Goal: Complete application form: Complete application form

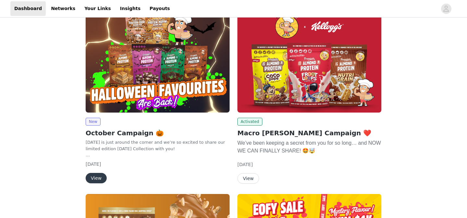
scroll to position [71, 0]
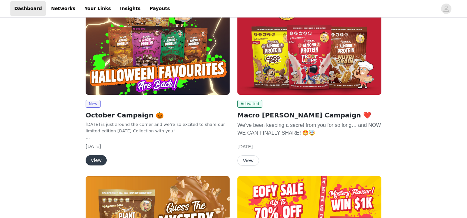
click at [92, 161] on button "View" at bounding box center [96, 160] width 21 height 10
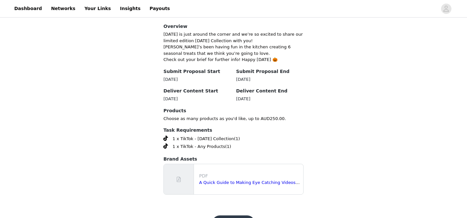
scroll to position [175, 0]
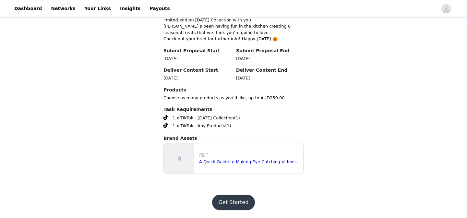
click at [234, 202] on button "Get Started" at bounding box center [233, 203] width 43 height 16
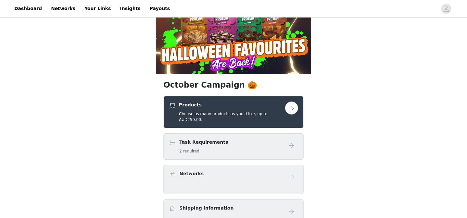
scroll to position [71, 0]
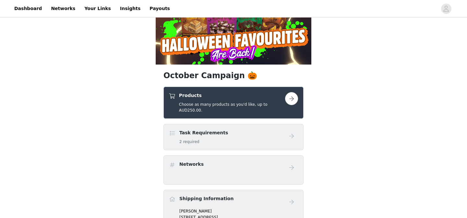
click at [291, 100] on button "button" at bounding box center [291, 98] width 13 height 13
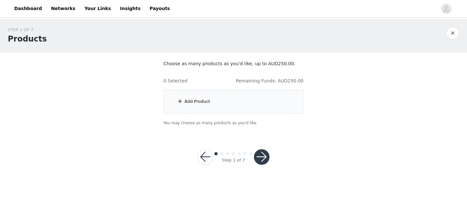
click at [251, 106] on div "Add Product" at bounding box center [234, 102] width 140 height 24
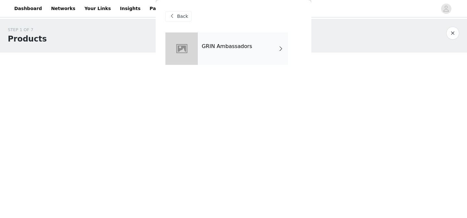
click at [239, 60] on div "GRIN Ambassadors" at bounding box center [243, 48] width 90 height 32
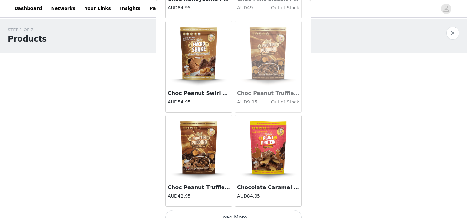
scroll to position [775, 0]
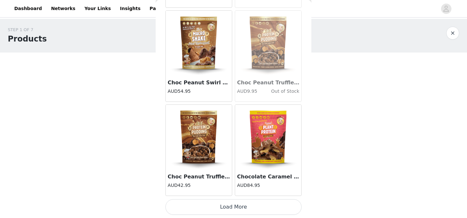
click at [227, 206] on button "Load More" at bounding box center [234, 207] width 136 height 16
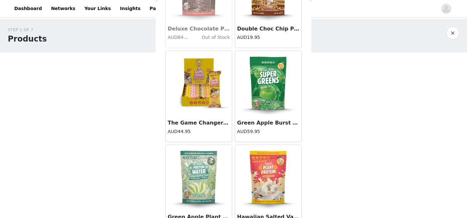
scroll to position [1716, 0]
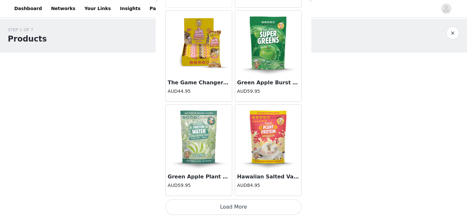
click at [234, 207] on button "Load More" at bounding box center [234, 207] width 136 height 16
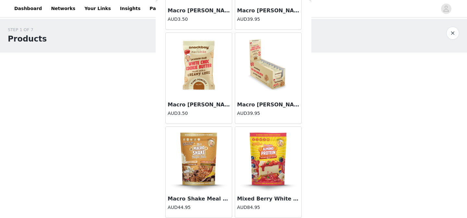
scroll to position [2658, 0]
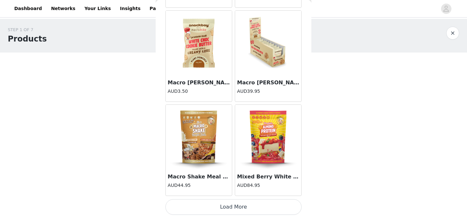
click at [231, 209] on button "Load More" at bounding box center [234, 207] width 136 height 16
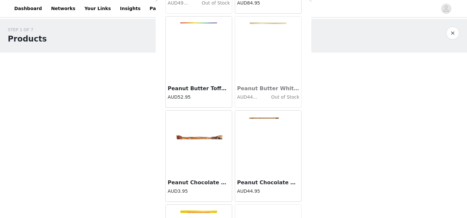
scroll to position [3502, 0]
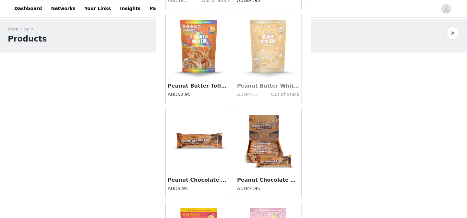
click at [277, 149] on img at bounding box center [268, 140] width 65 height 65
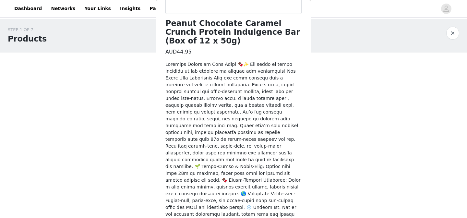
scroll to position [230, 0]
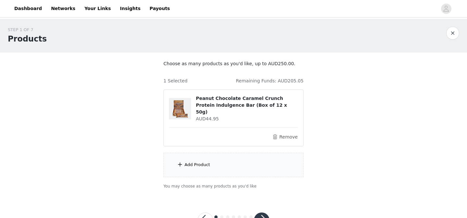
click at [220, 158] on div "Add Product" at bounding box center [234, 165] width 140 height 24
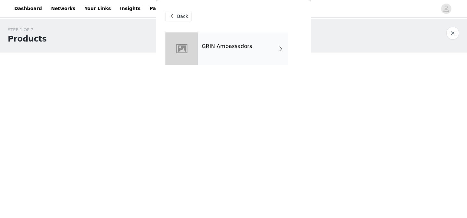
click at [221, 53] on div "GRIN Ambassadors" at bounding box center [243, 48] width 90 height 32
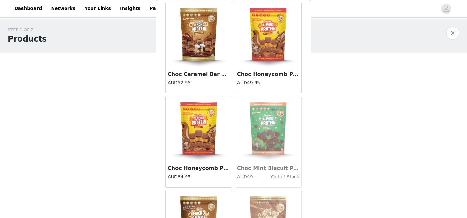
scroll to position [775, 0]
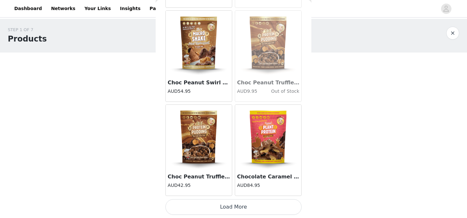
click at [235, 208] on button "Load More" at bounding box center [234, 207] width 136 height 16
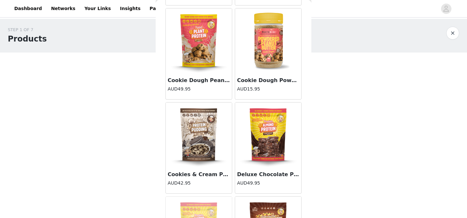
scroll to position [1716, 0]
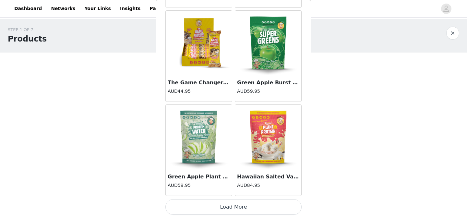
click at [228, 204] on button "Load More" at bounding box center [234, 207] width 136 height 16
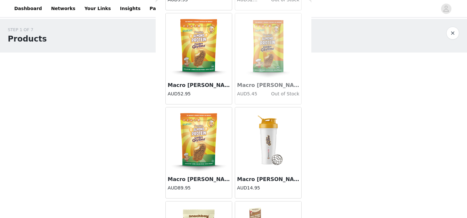
scroll to position [2658, 0]
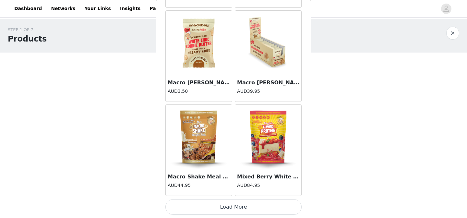
click at [234, 201] on button "Load More" at bounding box center [234, 207] width 136 height 16
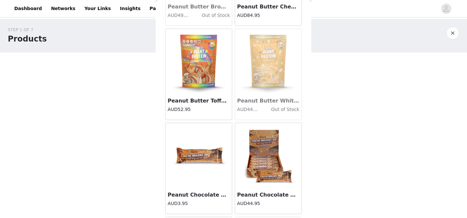
scroll to position [3599, 0]
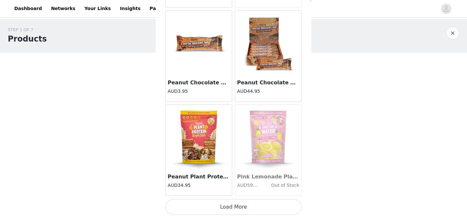
click at [234, 204] on button "Load More" at bounding box center [234, 207] width 136 height 16
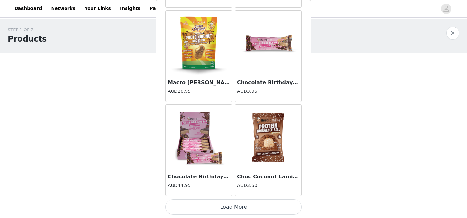
click at [234, 202] on button "Load More" at bounding box center [234, 207] width 136 height 16
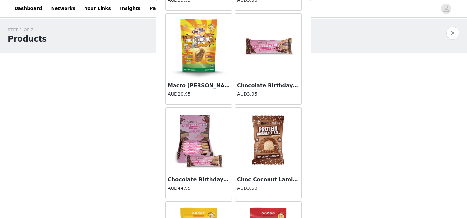
scroll to position [4540, 0]
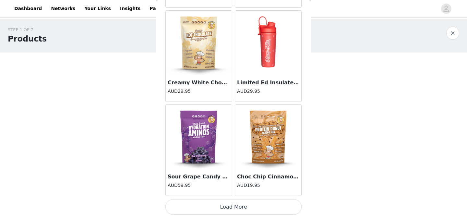
click at [234, 203] on button "Load More" at bounding box center [234, 207] width 136 height 16
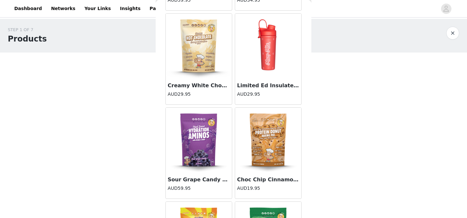
scroll to position [6423, 0]
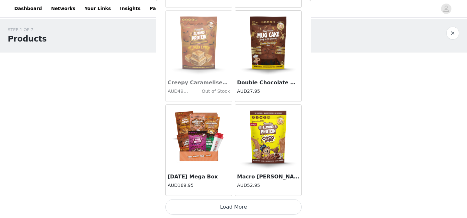
click at [234, 205] on button "Load More" at bounding box center [234, 207] width 136 height 16
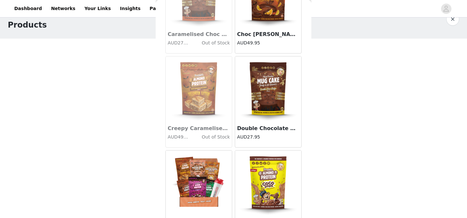
scroll to position [6377, 0]
click at [272, 97] on img at bounding box center [268, 89] width 65 height 65
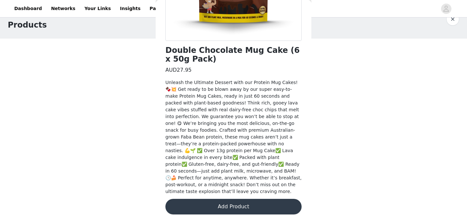
scroll to position [16, 0]
click at [245, 203] on button "Add Product" at bounding box center [234, 207] width 136 height 16
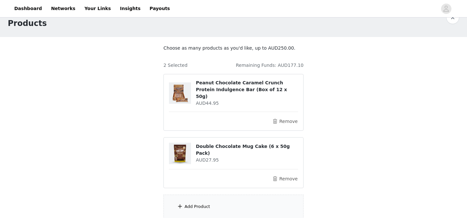
click at [208, 204] on div "Add Product" at bounding box center [198, 207] width 26 height 6
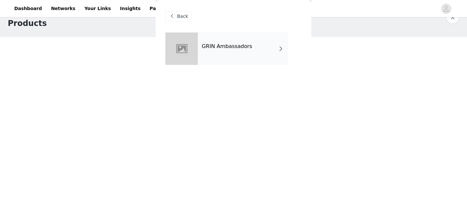
click at [220, 63] on div "GRIN Ambassadors" at bounding box center [243, 48] width 90 height 32
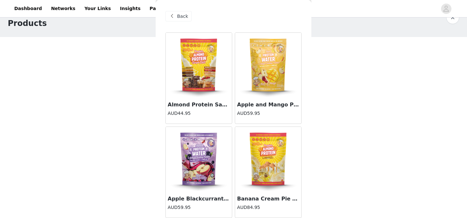
scroll to position [775, 0]
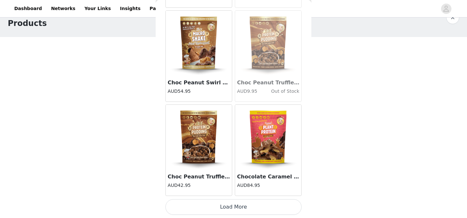
click at [229, 209] on button "Load More" at bounding box center [234, 207] width 136 height 16
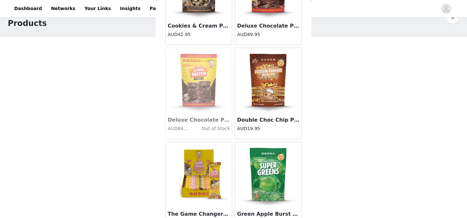
scroll to position [1585, 0]
click at [260, 89] on img at bounding box center [268, 80] width 65 height 65
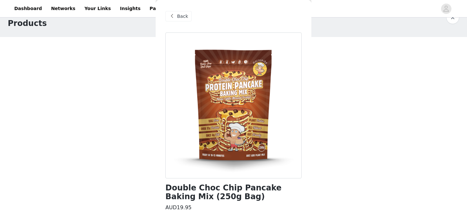
scroll to position [152, 0]
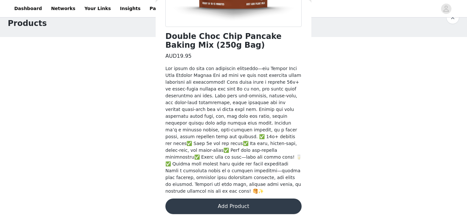
click at [228, 209] on button "Add Product" at bounding box center [234, 207] width 136 height 16
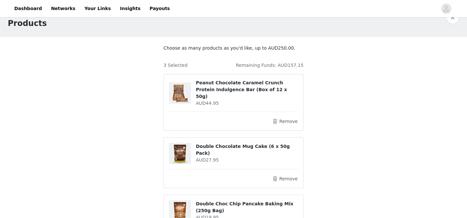
scroll to position [135, 0]
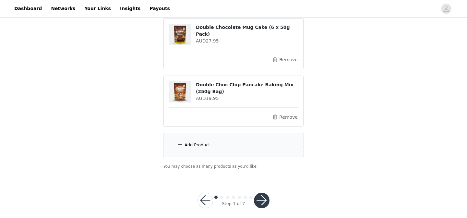
click at [230, 140] on div "Add Product" at bounding box center [234, 145] width 140 height 24
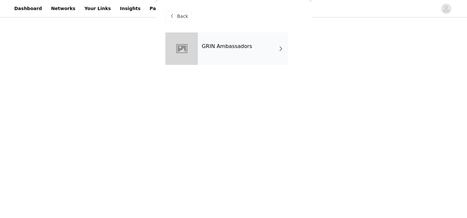
click at [230, 32] on div "GRIN Ambassadors" at bounding box center [243, 48] width 90 height 32
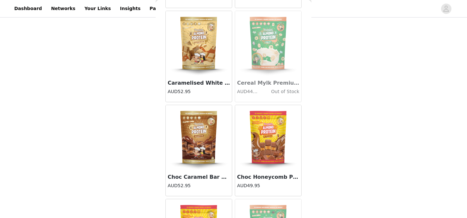
scroll to position [775, 0]
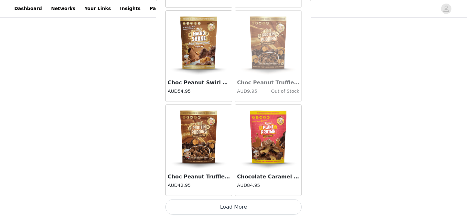
click at [231, 208] on button "Load More" at bounding box center [234, 207] width 136 height 16
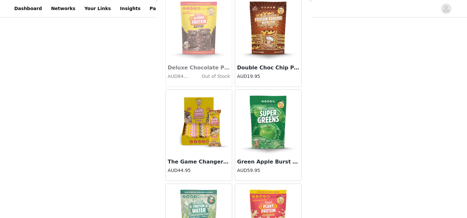
scroll to position [1716, 0]
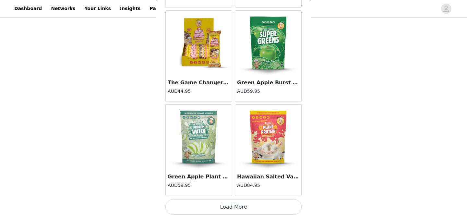
click at [234, 209] on button "Load More" at bounding box center [234, 207] width 136 height 16
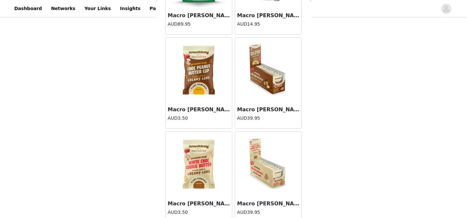
scroll to position [2535, 0]
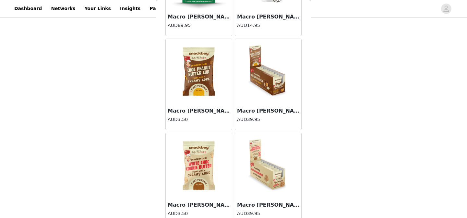
click at [270, 174] on img at bounding box center [268, 165] width 65 height 65
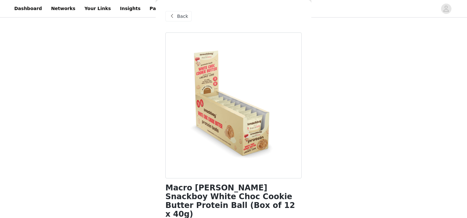
scroll to position [174, 0]
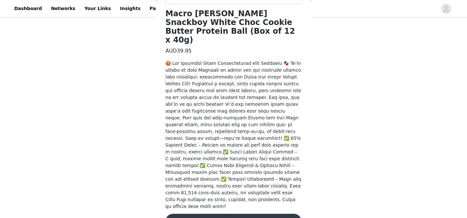
click at [233, 214] on button "Add Product" at bounding box center [234, 222] width 136 height 16
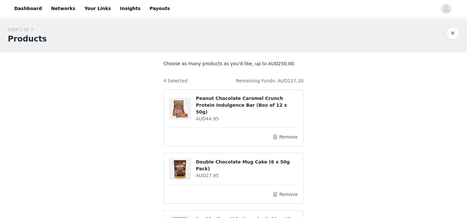
scroll to position [192, 0]
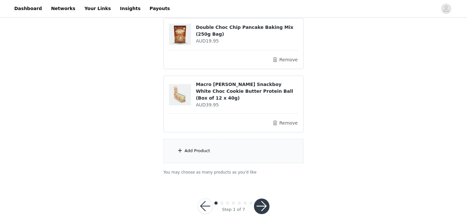
click at [236, 144] on div "Add Product" at bounding box center [234, 151] width 140 height 24
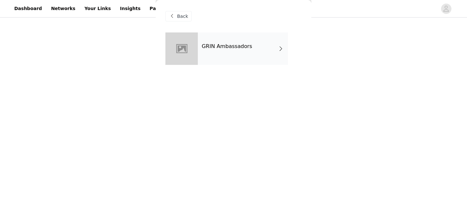
click at [233, 48] on h4 "GRIN Ambassadors" at bounding box center [227, 46] width 51 height 6
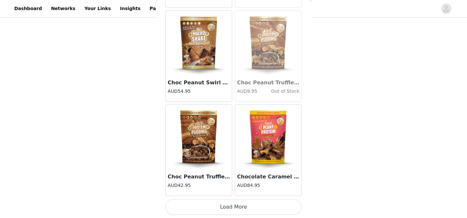
click at [231, 208] on button "Load More" at bounding box center [234, 207] width 136 height 16
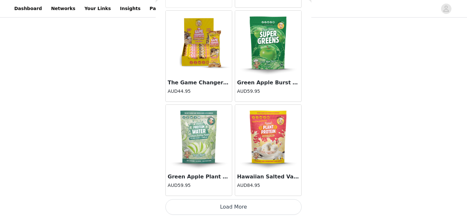
click at [231, 208] on button "Load More" at bounding box center [234, 207] width 136 height 16
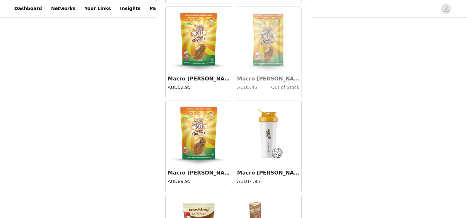
scroll to position [2658, 0]
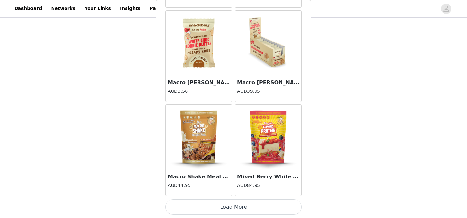
click at [234, 204] on button "Load More" at bounding box center [234, 207] width 136 height 16
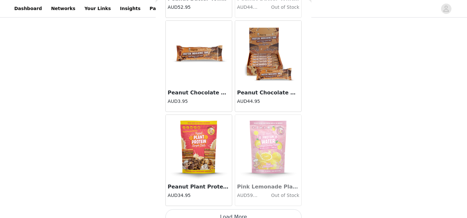
scroll to position [3599, 0]
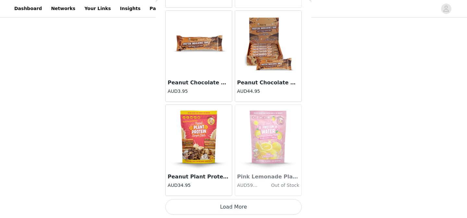
click at [232, 205] on button "Load More" at bounding box center [234, 207] width 136 height 16
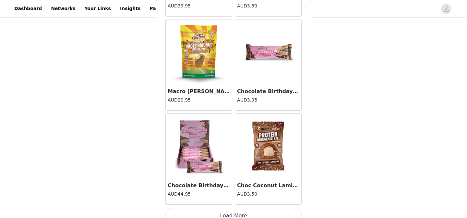
scroll to position [4540, 0]
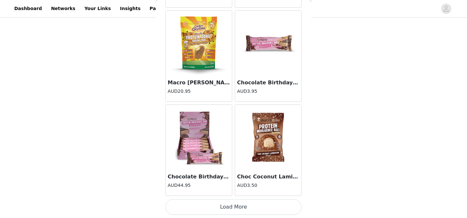
click at [231, 209] on button "Load More" at bounding box center [234, 207] width 136 height 16
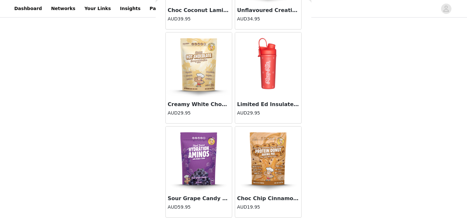
scroll to position [5482, 0]
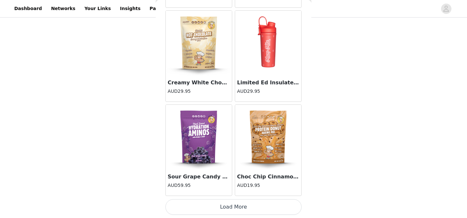
click at [231, 203] on button "Load More" at bounding box center [234, 207] width 136 height 16
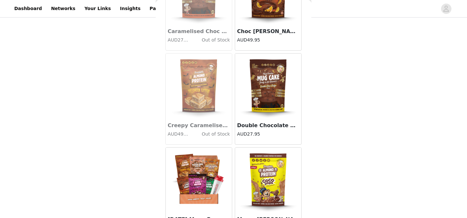
scroll to position [6423, 0]
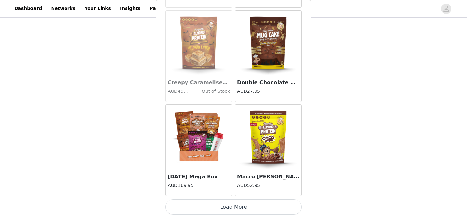
click at [235, 205] on button "Load More" at bounding box center [234, 207] width 136 height 16
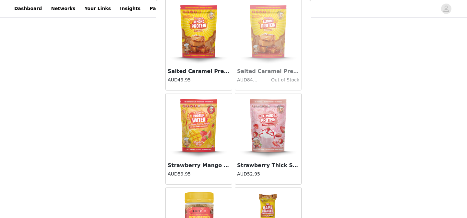
scroll to position [3982, 0]
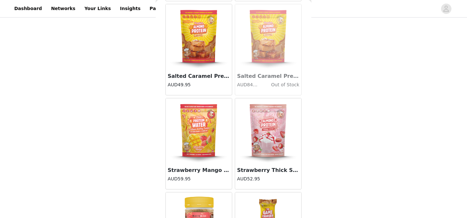
click at [271, 130] on img at bounding box center [268, 130] width 65 height 65
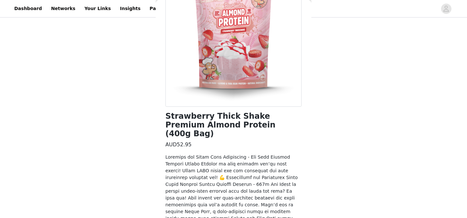
scroll to position [221, 0]
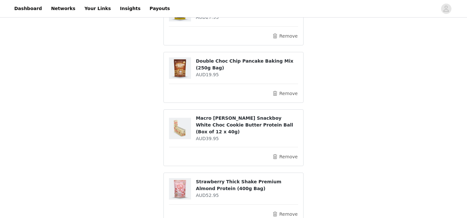
scroll to position [208, 0]
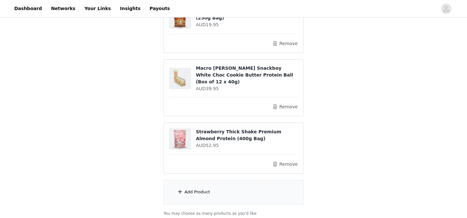
click at [231, 181] on div "Add Product" at bounding box center [234, 192] width 140 height 24
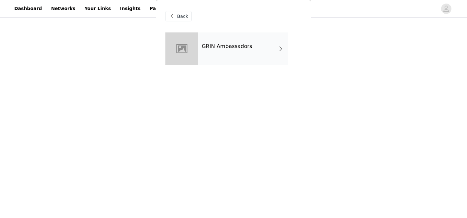
click at [218, 53] on div "GRIN Ambassadors" at bounding box center [243, 48] width 90 height 32
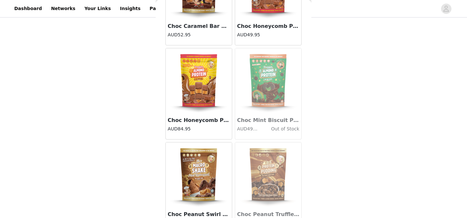
scroll to position [775, 0]
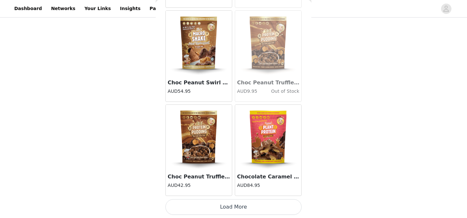
click at [230, 204] on button "Load More" at bounding box center [234, 207] width 136 height 16
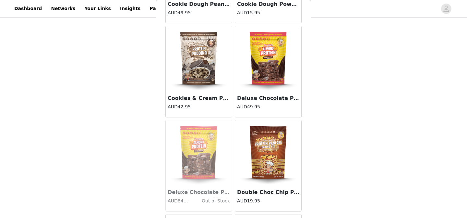
scroll to position [1716, 0]
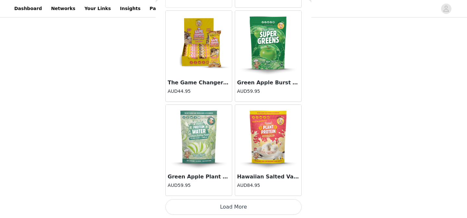
click at [233, 203] on button "Load More" at bounding box center [234, 207] width 136 height 16
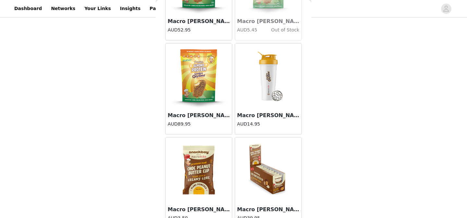
scroll to position [2658, 0]
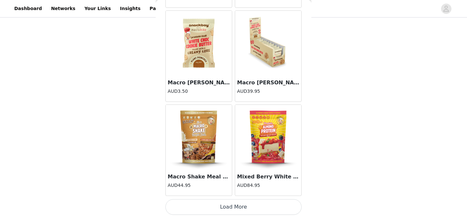
click at [232, 211] on button "Load More" at bounding box center [234, 207] width 136 height 16
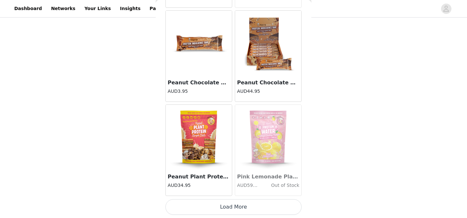
click at [237, 210] on button "Load More" at bounding box center [234, 207] width 136 height 16
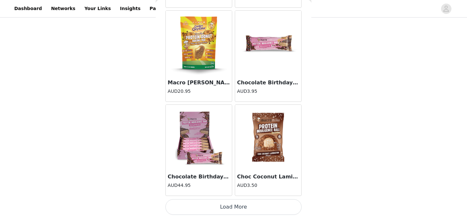
scroll to position [213, 0]
click at [209, 153] on img at bounding box center [199, 137] width 65 height 65
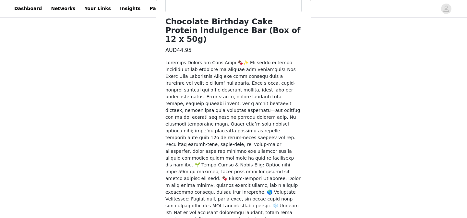
scroll to position [221, 0]
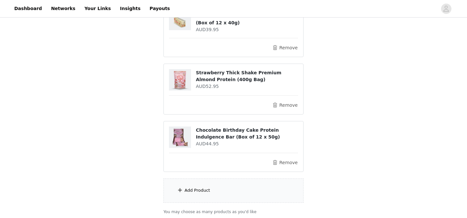
scroll to position [307, 0]
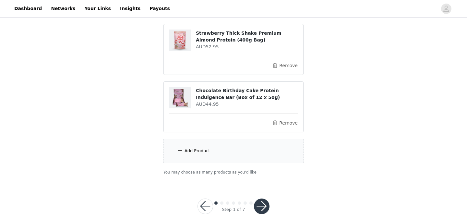
click at [235, 143] on div "Add Product" at bounding box center [234, 151] width 140 height 24
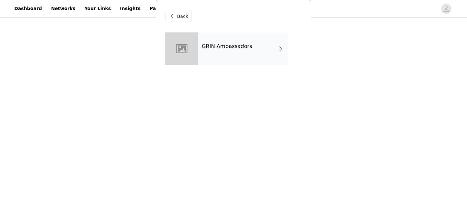
click at [235, 41] on div "GRIN Ambassadors" at bounding box center [243, 48] width 90 height 32
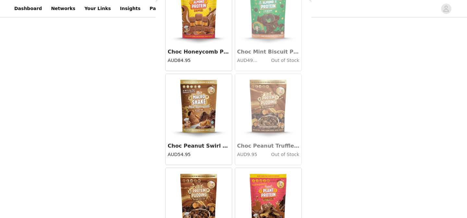
scroll to position [775, 0]
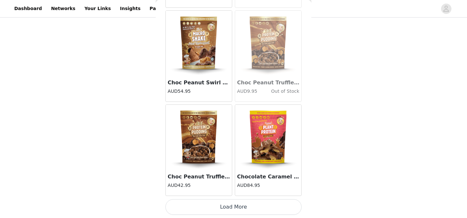
click at [233, 208] on button "Load More" at bounding box center [234, 207] width 136 height 16
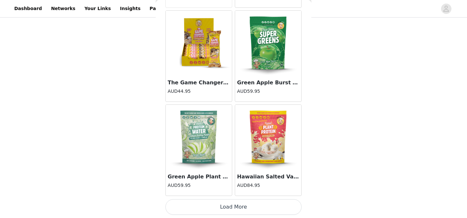
click at [227, 208] on button "Load More" at bounding box center [234, 207] width 136 height 16
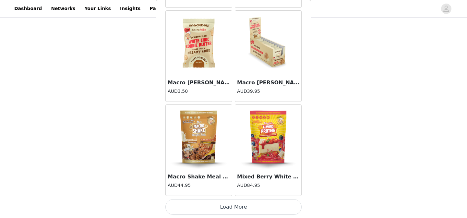
click at [234, 207] on button "Load More" at bounding box center [234, 207] width 136 height 16
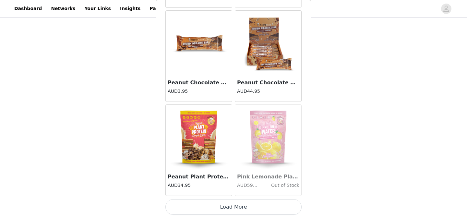
click at [234, 204] on button "Load More" at bounding box center [234, 207] width 136 height 16
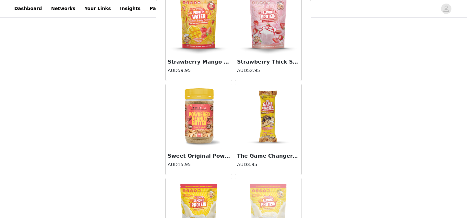
scroll to position [4540, 0]
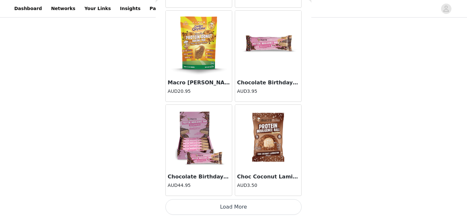
click at [233, 207] on button "Load More" at bounding box center [234, 207] width 136 height 16
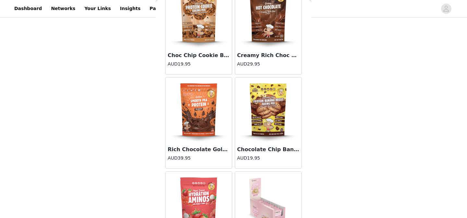
scroll to position [5482, 0]
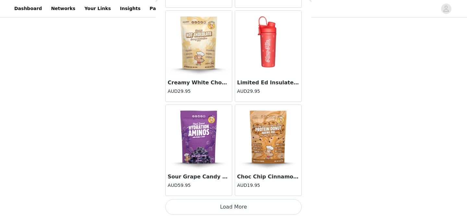
click at [235, 207] on button "Load More" at bounding box center [234, 207] width 136 height 16
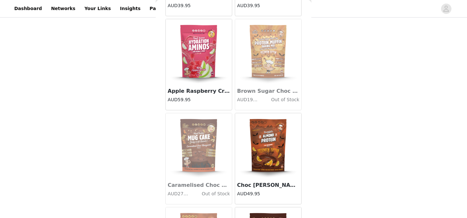
scroll to position [6423, 0]
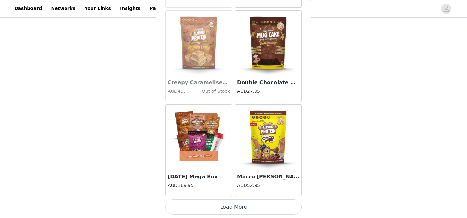
click at [232, 214] on button "Load More" at bounding box center [234, 207] width 136 height 16
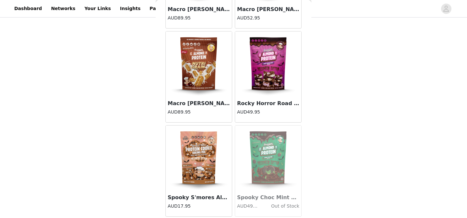
scroll to position [229, 0]
click at [204, 153] on img at bounding box center [199, 158] width 65 height 65
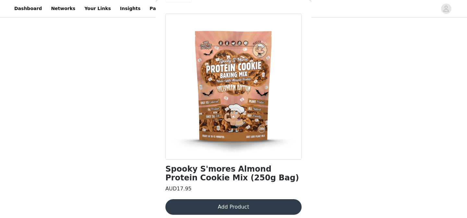
scroll to position [23, 0]
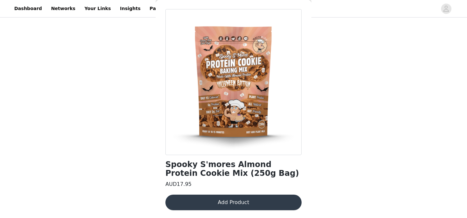
click at [233, 194] on div "Spooky S'mores Almond Protein Cookie Mix (250g Bag) AUD17.95 Add Product" at bounding box center [234, 113] width 136 height 209
click at [233, 196] on button "Add Product" at bounding box center [234, 203] width 136 height 16
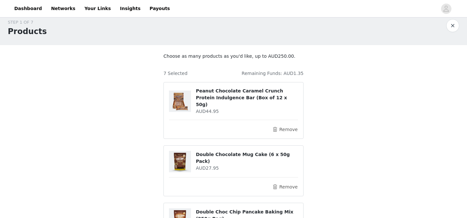
scroll to position [0, 0]
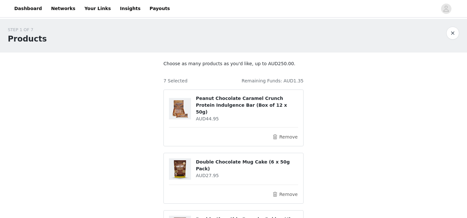
click at [303, 76] on div "7 Selected Remaining Funds: AUD1.35" at bounding box center [234, 78] width 140 height 12
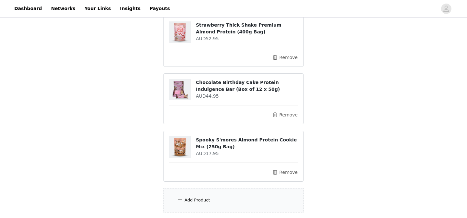
scroll to position [365, 0]
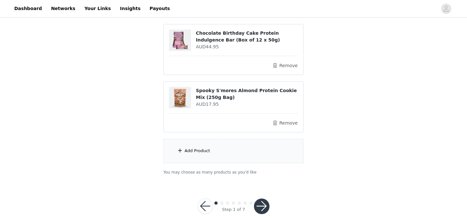
click at [261, 199] on button "button" at bounding box center [262, 207] width 16 height 16
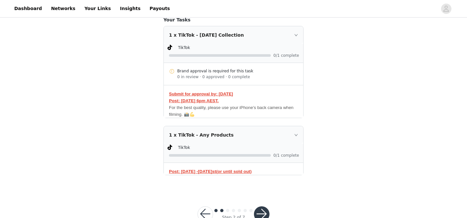
scroll to position [159, 0]
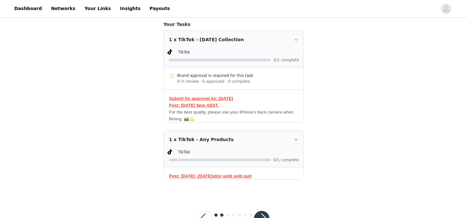
click at [298, 141] on icon "icon: right" at bounding box center [296, 140] width 4 height 4
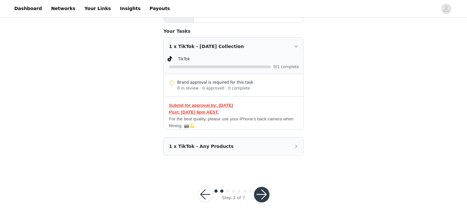
scroll to position [154, 0]
click at [297, 41] on div "1 x TikTok - [DATE] Collection" at bounding box center [234, 47] width 140 height 18
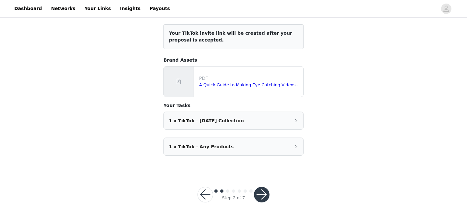
scroll to position [69, 0]
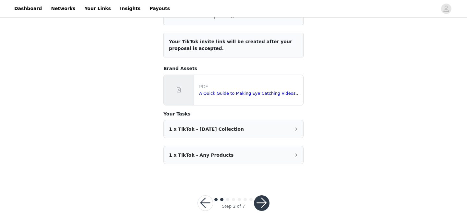
click at [297, 127] on div "1 x TikTok - [DATE] Collection" at bounding box center [234, 129] width 140 height 18
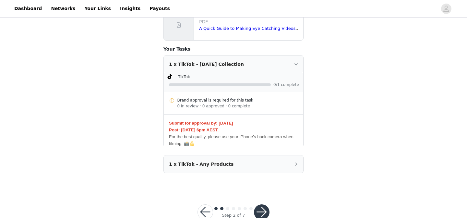
scroll to position [154, 0]
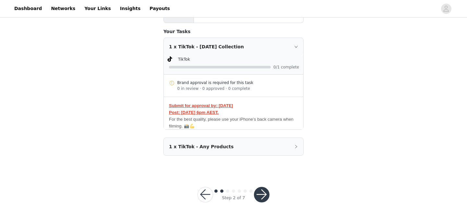
click at [291, 142] on div "1 x TikTok - Any Products" at bounding box center [234, 147] width 140 height 18
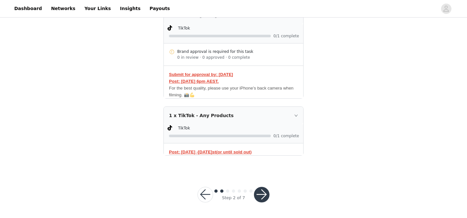
scroll to position [147, 0]
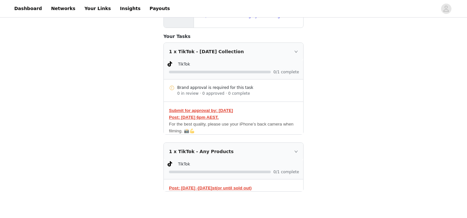
click at [331, 131] on div "STEP 2 OF 7 Task Requirements Include the following in your post Hashtag in the…" at bounding box center [233, 40] width 467 height 336
click at [370, 77] on div "STEP 2 OF 7 Task Requirements Include the following in your post Hashtag in the…" at bounding box center [233, 40] width 467 height 336
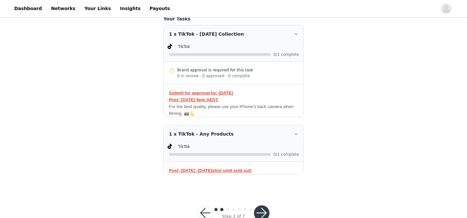
scroll to position [185, 0]
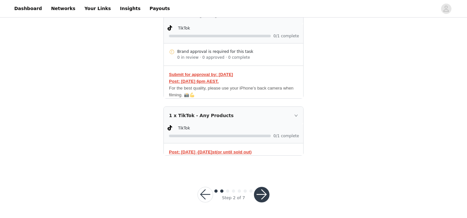
click at [264, 192] on button "button" at bounding box center [262, 195] width 16 height 16
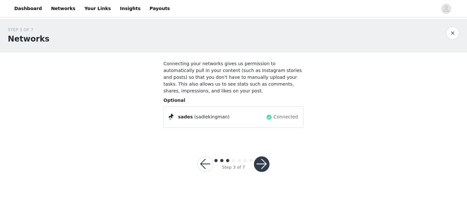
click at [264, 162] on button "button" at bounding box center [262, 164] width 16 height 16
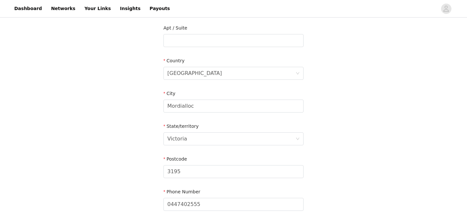
scroll to position [225, 0]
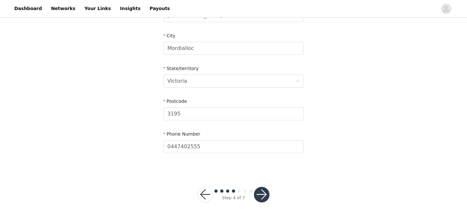
click at [263, 191] on button "button" at bounding box center [262, 195] width 16 height 16
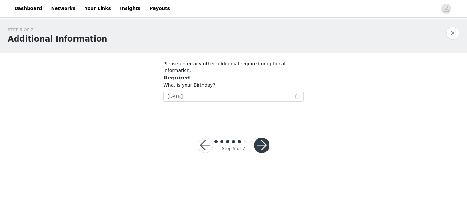
click at [260, 139] on button "button" at bounding box center [262, 146] width 16 height 16
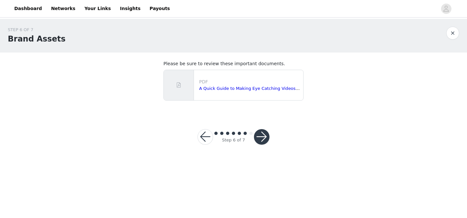
click at [260, 139] on button "button" at bounding box center [262, 137] width 16 height 16
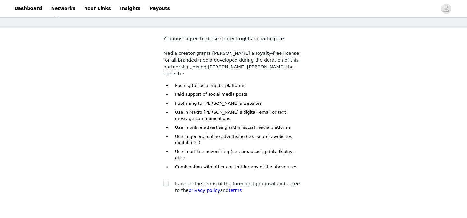
scroll to position [53, 0]
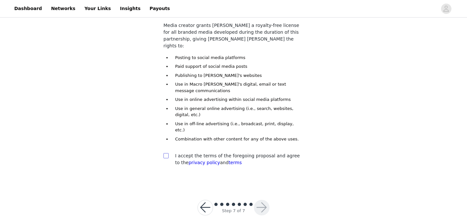
click at [167, 153] on input "checkbox" at bounding box center [166, 155] width 5 height 5
checkbox input "true"
click at [261, 200] on button "button" at bounding box center [262, 208] width 16 height 16
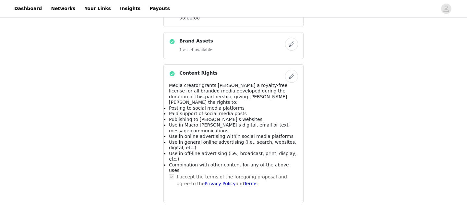
scroll to position [565, 0]
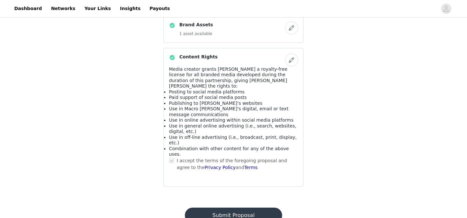
click at [240, 208] on button "Submit Proposal" at bounding box center [233, 216] width 97 height 16
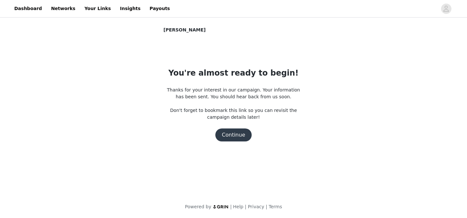
scroll to position [0, 0]
click at [237, 134] on button "Continue" at bounding box center [234, 135] width 36 height 13
